Goal: Task Accomplishment & Management: Use online tool/utility

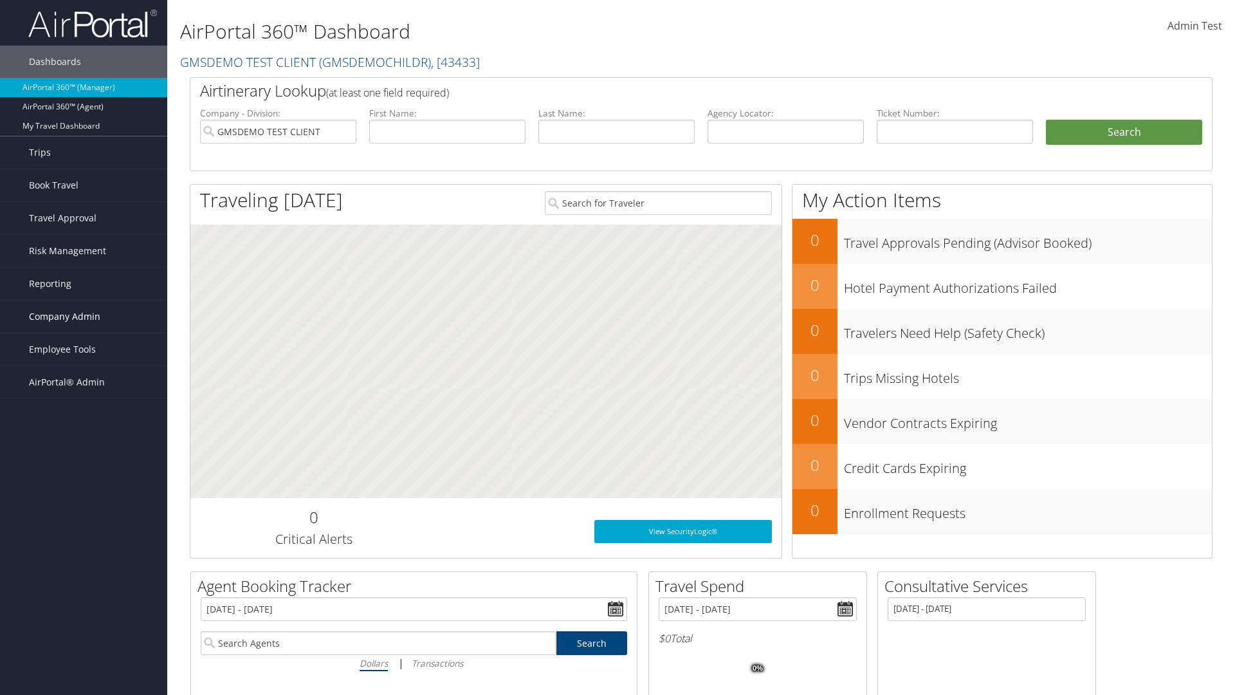
click at [84, 317] on span "Company Admin" at bounding box center [64, 316] width 71 height 32
click at [0, 0] on link "Airtinerary® Settings" at bounding box center [0, 0] width 0 height 0
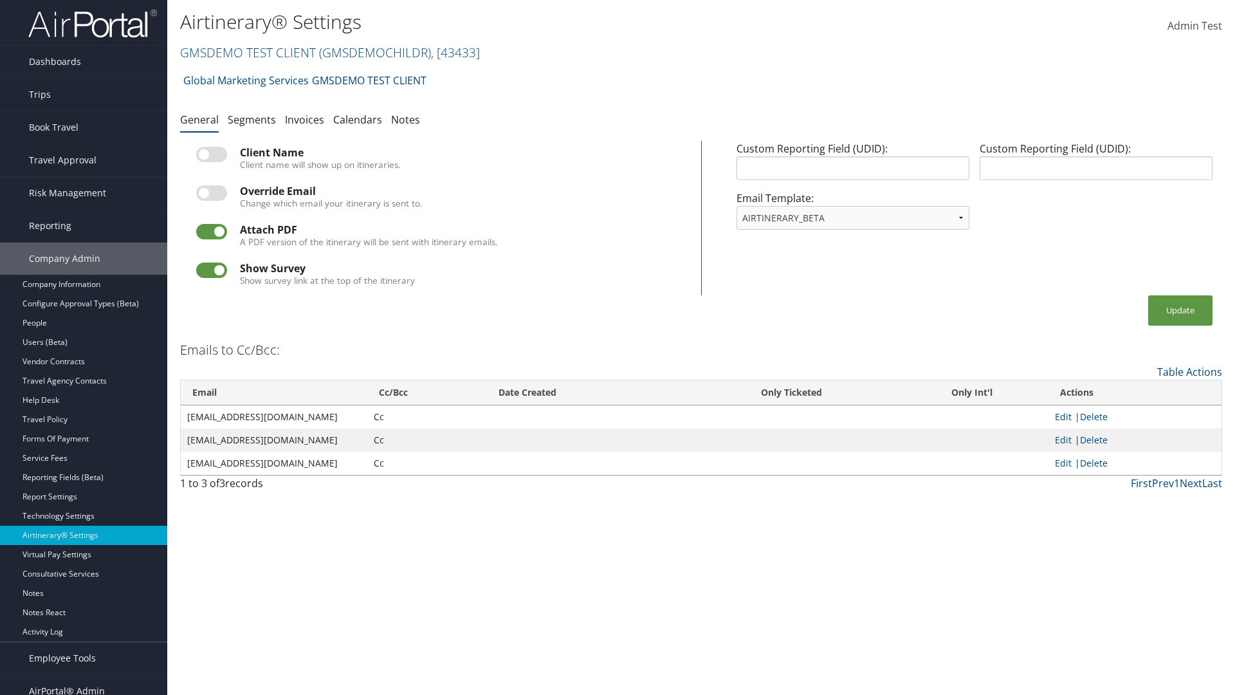
click at [247, 52] on link "GMSDEMO TEST CLIENT ( GMSDEMOCHILDR ) , [ 43433 ]" at bounding box center [330, 52] width 300 height 17
click at [0, 0] on input "search" at bounding box center [0, 0] width 0 height 0
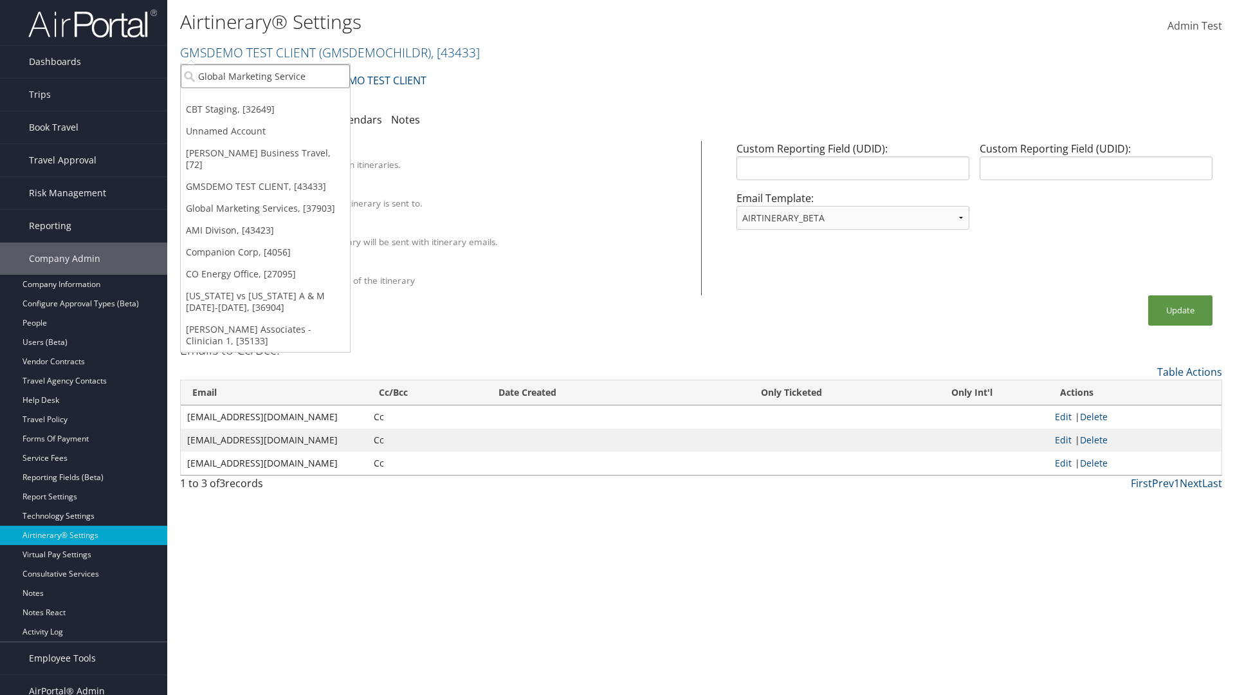
type input "Global Marketing Services"
click at [277, 100] on div "Global Marketing Services (301946), [37903]" at bounding box center [277, 100] width 207 height 12
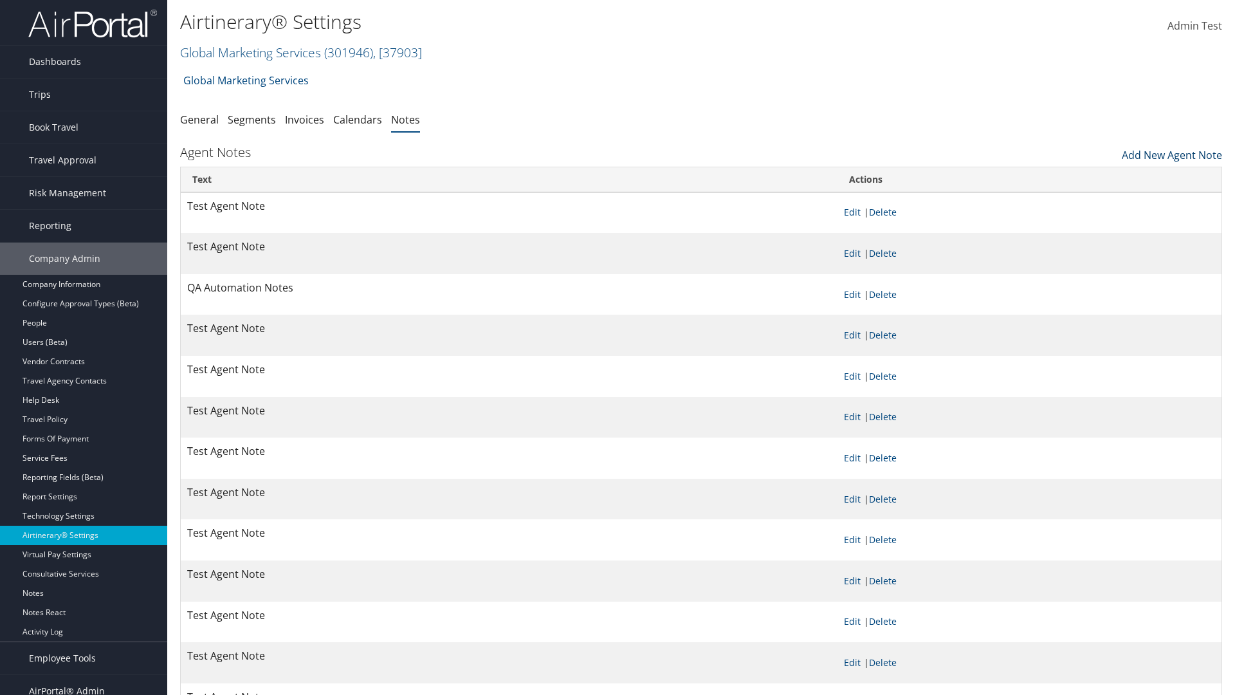
click at [1172, 152] on link "Add New Agent Note" at bounding box center [1172, 152] width 100 height 22
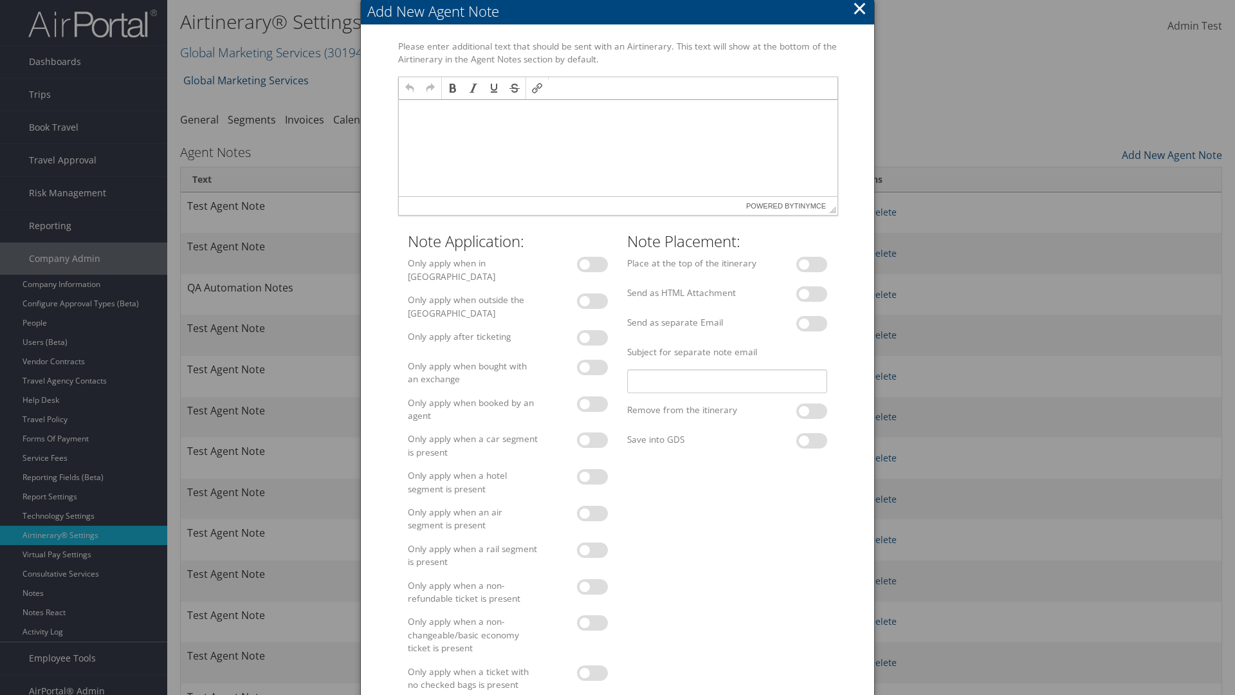
click at [617, 111] on p at bounding box center [617, 112] width 429 height 10
